Goal: Navigation & Orientation: Find specific page/section

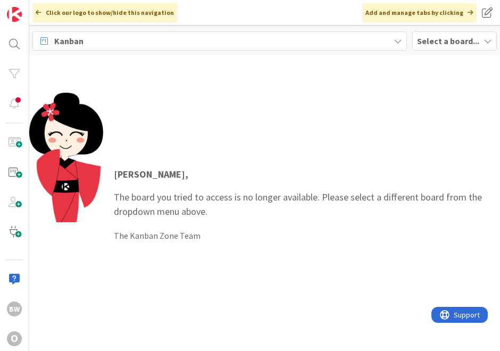
click at [429, 38] on b "Select a board..." at bounding box center [448, 41] width 62 height 11
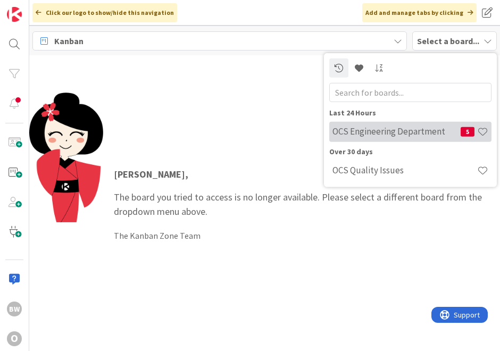
click at [407, 129] on h4 "OCS Engineering Department" at bounding box center [397, 131] width 128 height 11
